Goal: Transaction & Acquisition: Purchase product/service

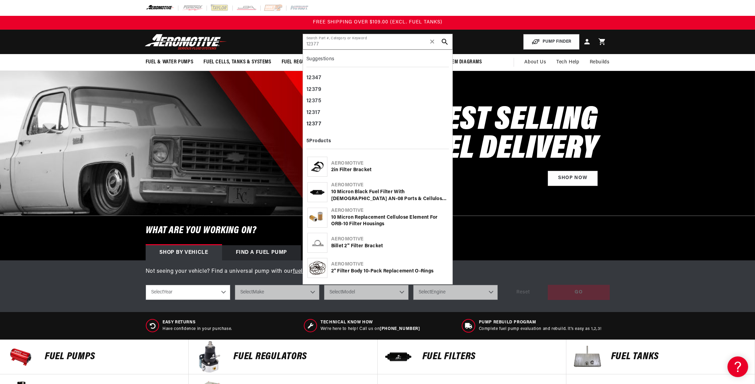
type input "12377"
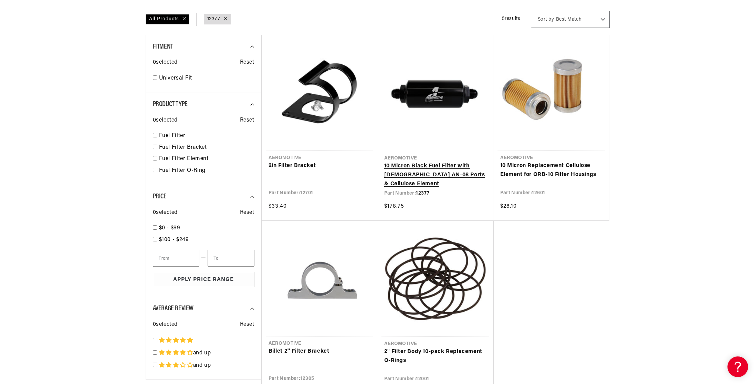
scroll to position [84, 0]
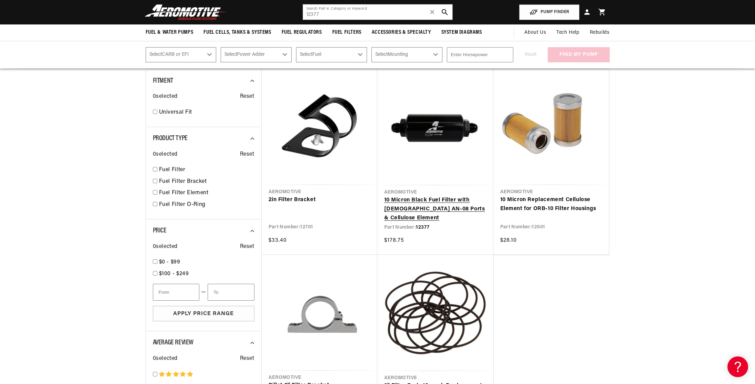
click at [441, 196] on link "10 Micron Black Fuel Filter with [DEMOGRAPHIC_DATA] AN-08 Ports & Cellulose Ele…" at bounding box center [435, 209] width 102 height 27
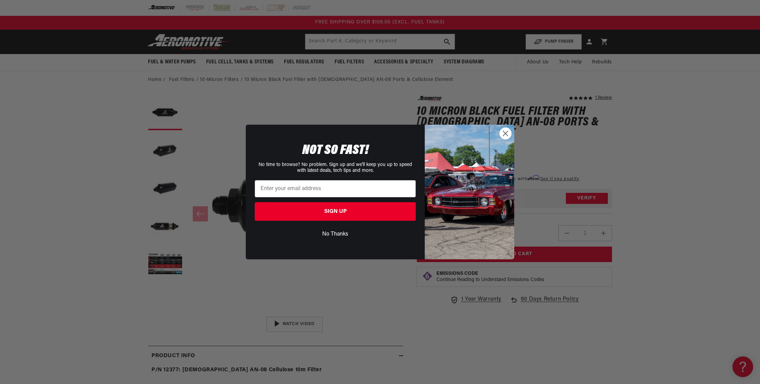
click at [508, 137] on circle "Close dialog" at bounding box center [505, 133] width 11 height 11
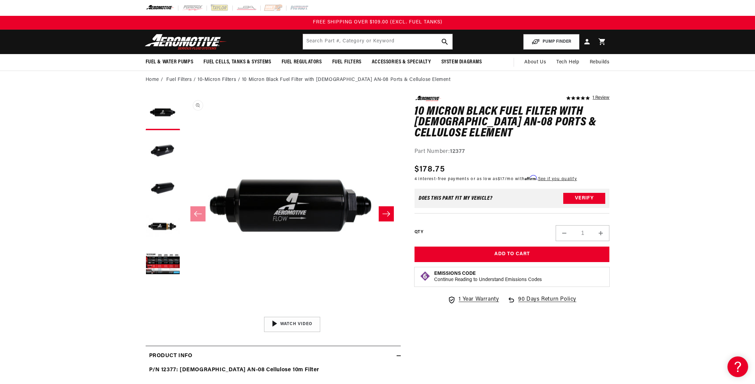
scroll to position [0, 0]
click at [165, 261] on button "Load image 5 in gallery view" at bounding box center [163, 264] width 34 height 34
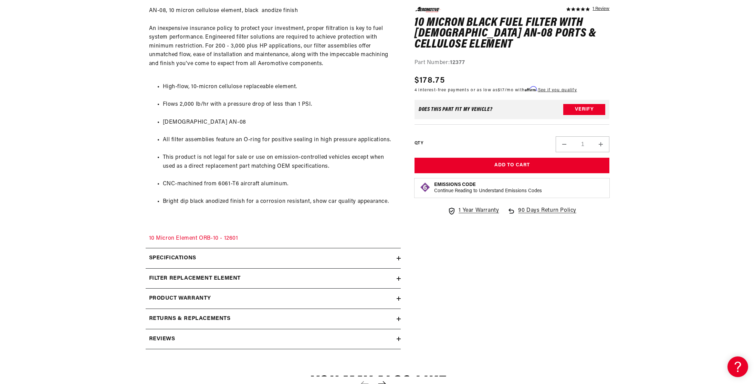
scroll to position [419, 0]
